Goal: Navigation & Orientation: Find specific page/section

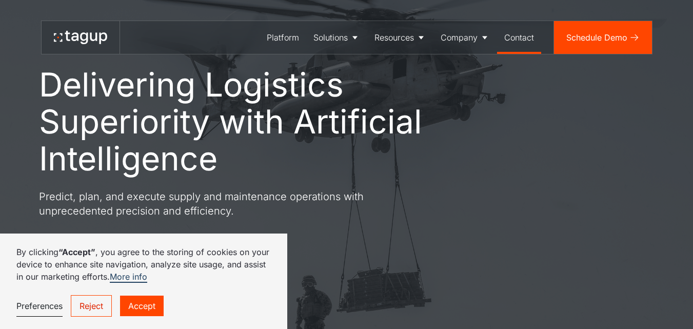
click at [510, 36] on div "Contact" at bounding box center [519, 37] width 30 height 12
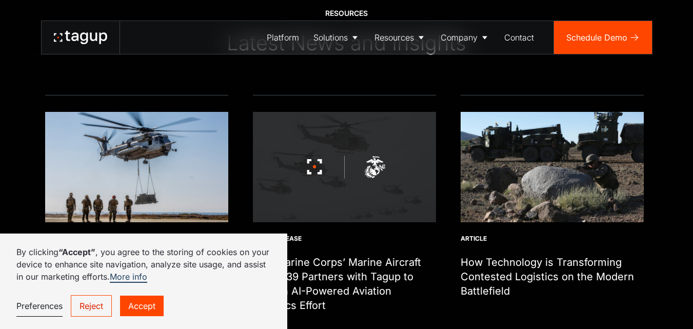
scroll to position [4047, 0]
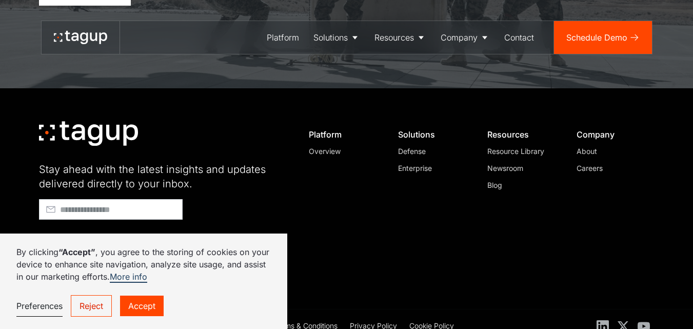
click at [136, 305] on link "Accept" at bounding box center [142, 305] width 44 height 21
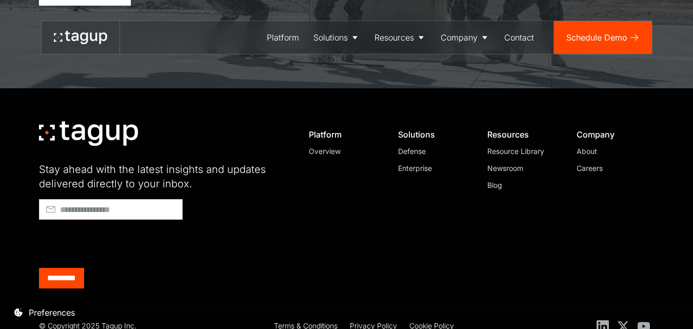
click at [375, 320] on div "Privacy Policy" at bounding box center [373, 325] width 47 height 11
click at [318, 320] on div "Terms & Conditions" at bounding box center [306, 325] width 64 height 11
click at [588, 163] on div "Careers" at bounding box center [611, 168] width 70 height 11
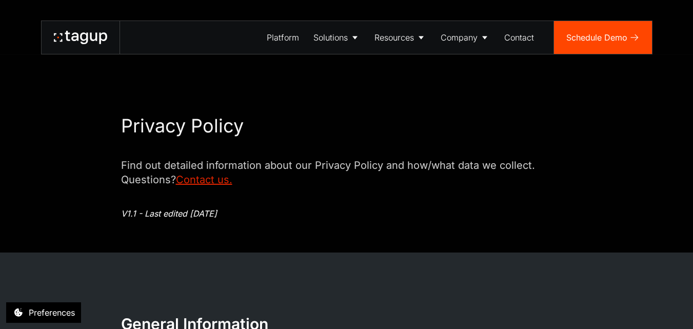
scroll to position [865, 0]
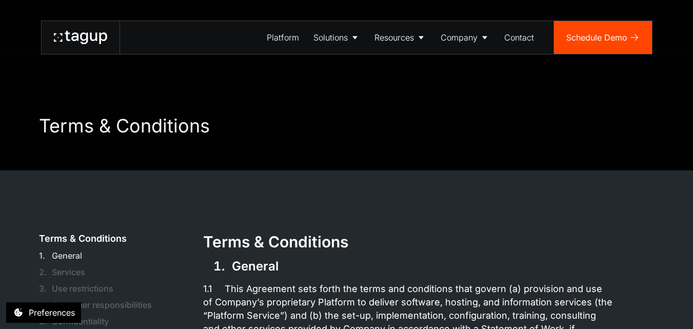
scroll to position [7100, 0]
